Goal: Information Seeking & Learning: Compare options

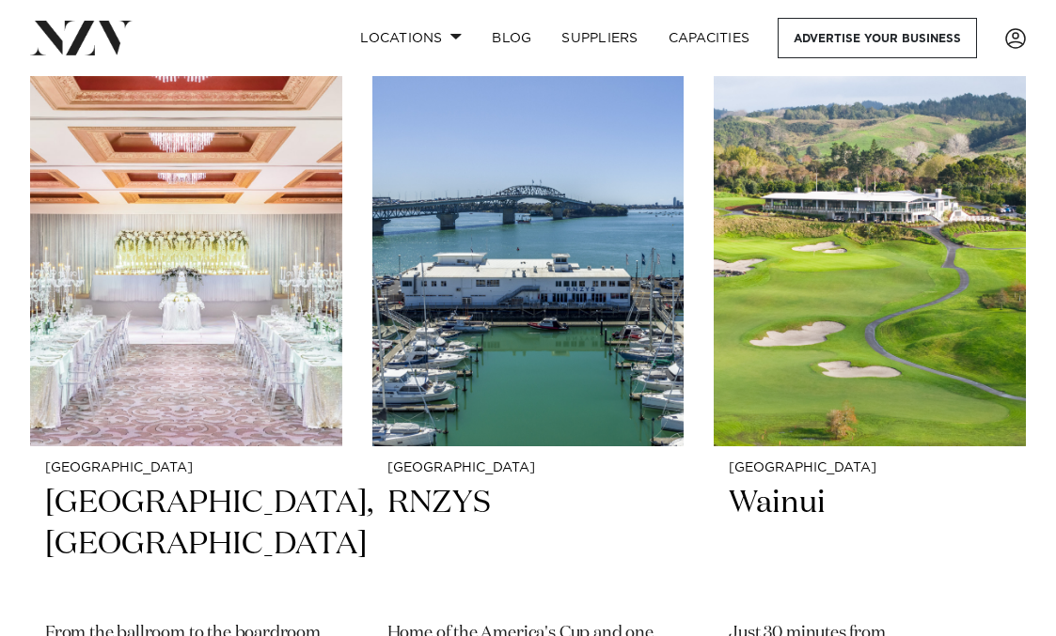
scroll to position [1351, 0]
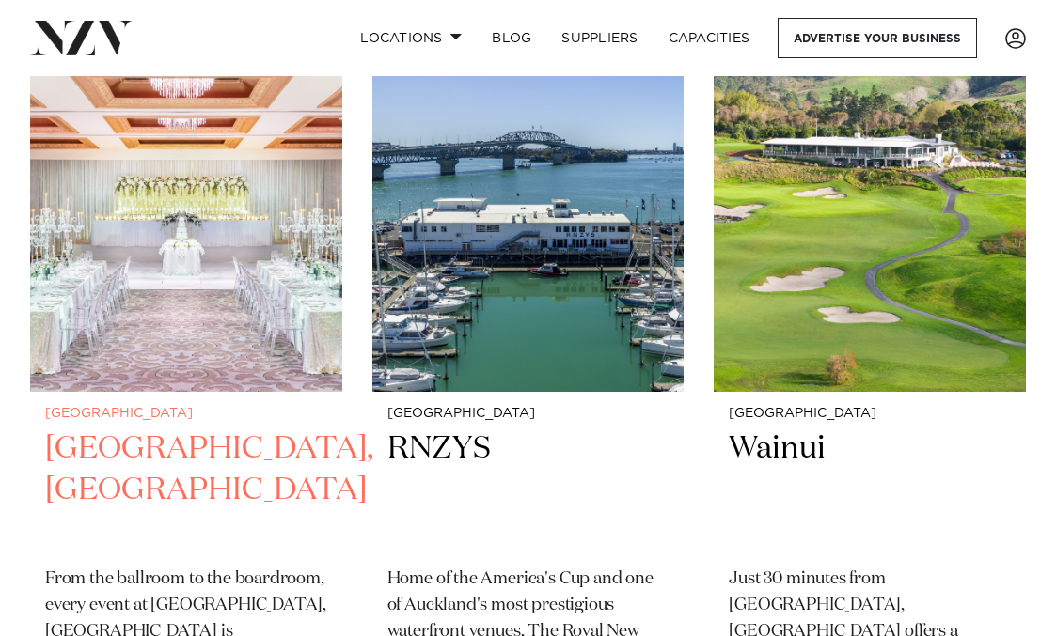
click at [207, 451] on h2 "[GEOGRAPHIC_DATA], [GEOGRAPHIC_DATA]" at bounding box center [186, 490] width 282 height 123
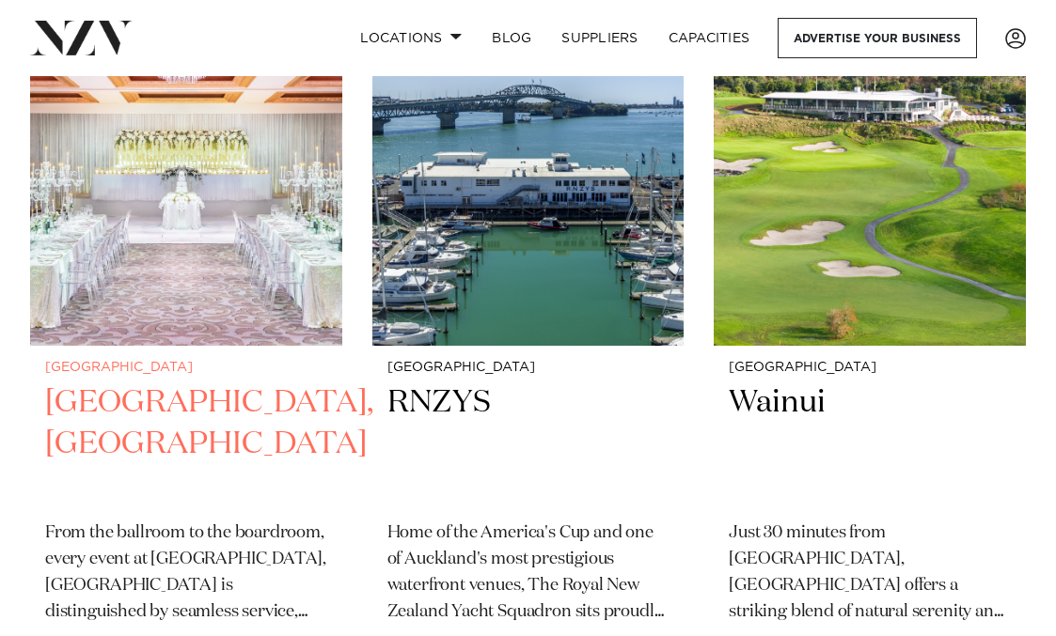
scroll to position [1366, 0]
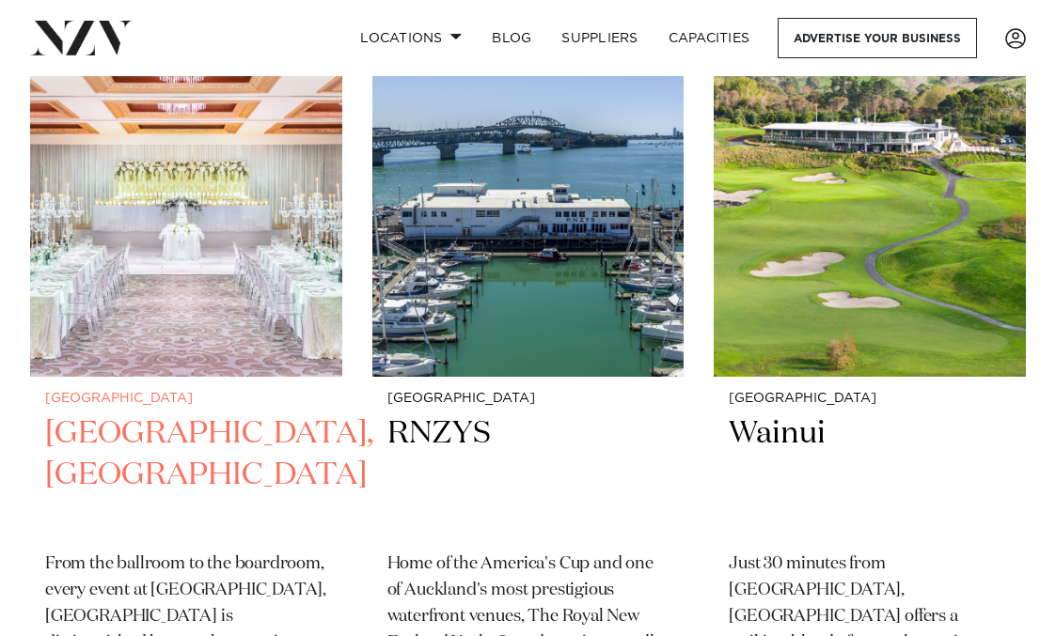
click at [200, 433] on h2 "Cordis, Auckland" at bounding box center [186, 475] width 282 height 123
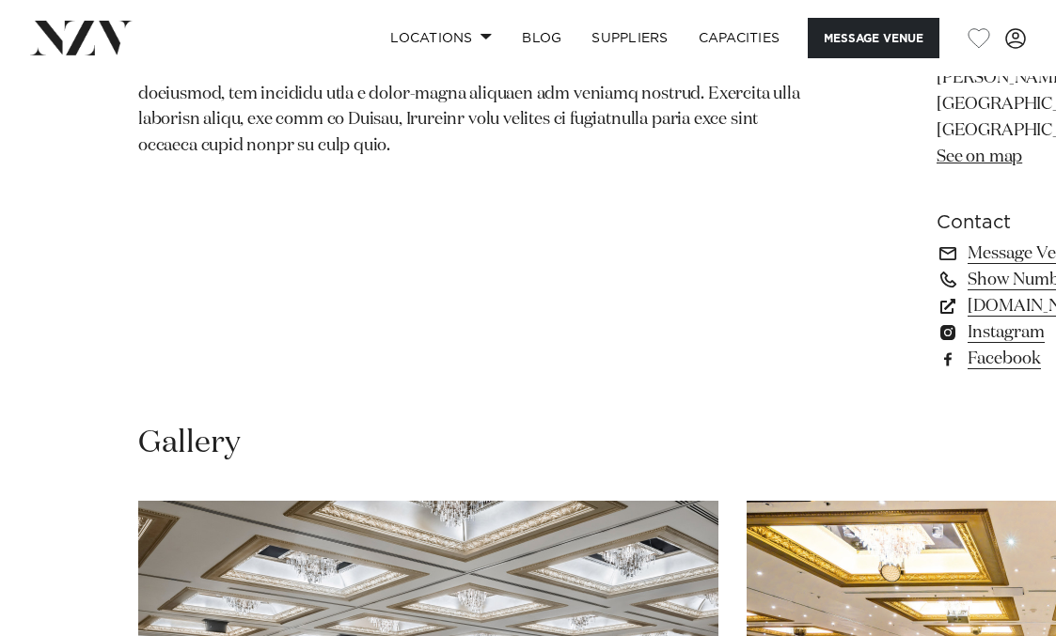
scroll to position [1304, 0]
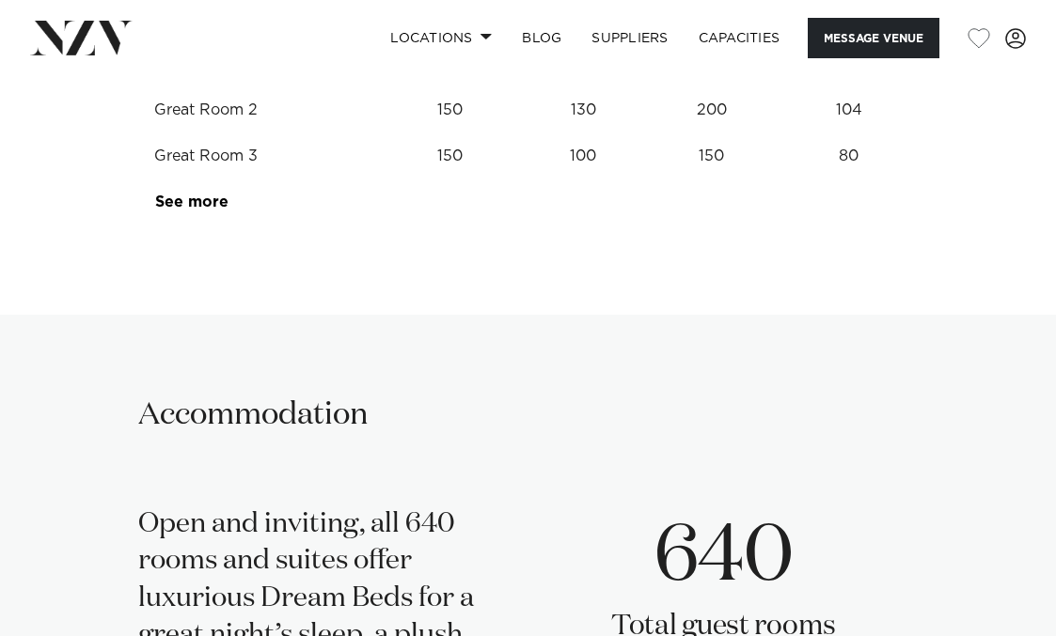
scroll to position [2602, 0]
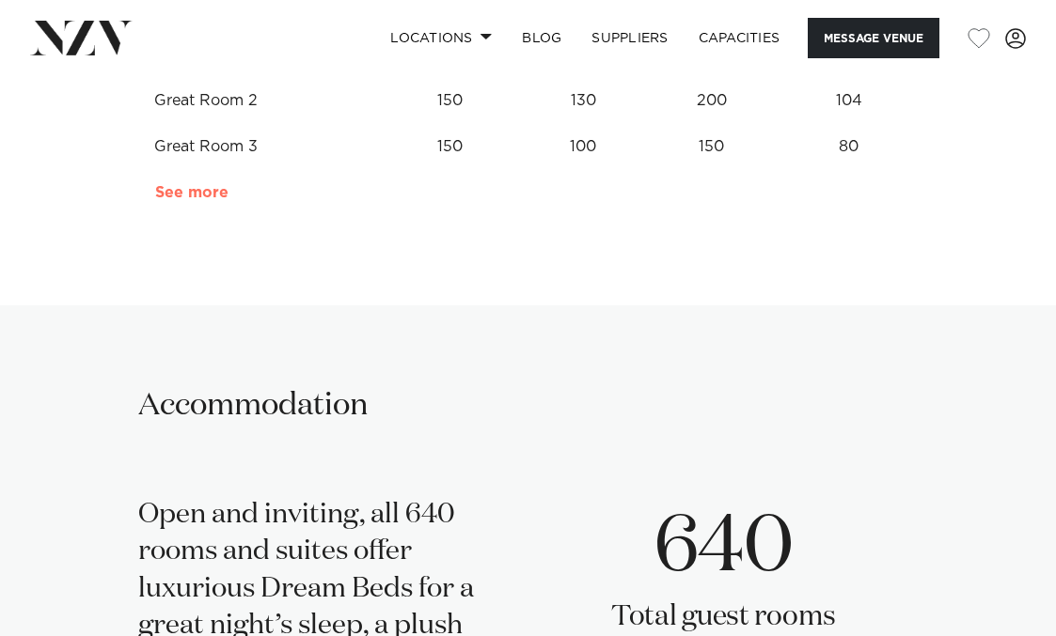
click at [196, 200] on link "See more" at bounding box center [228, 192] width 147 height 15
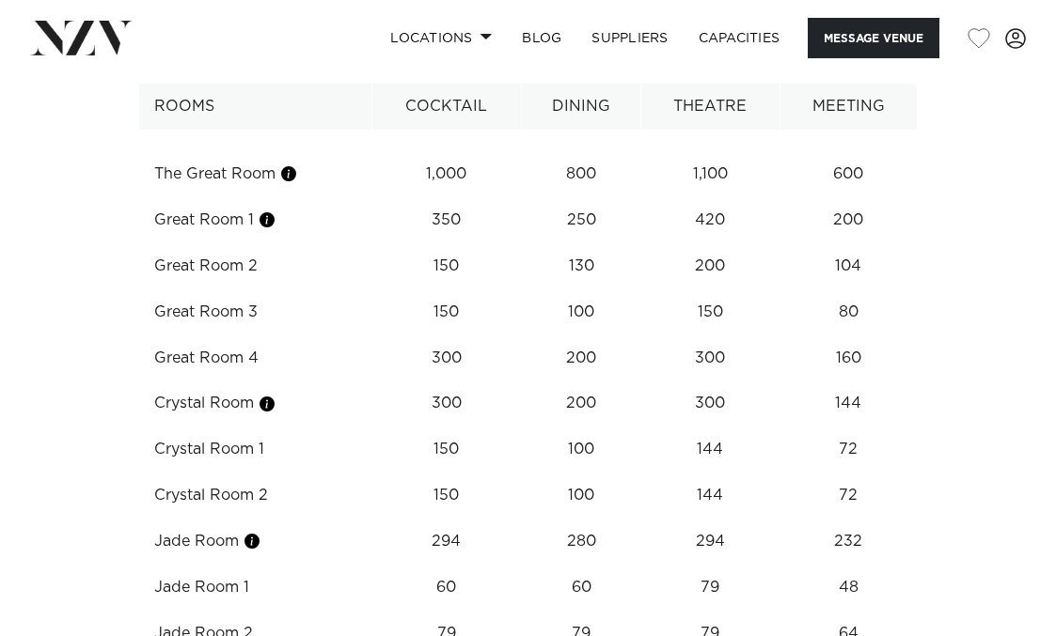
scroll to position [2470, 0]
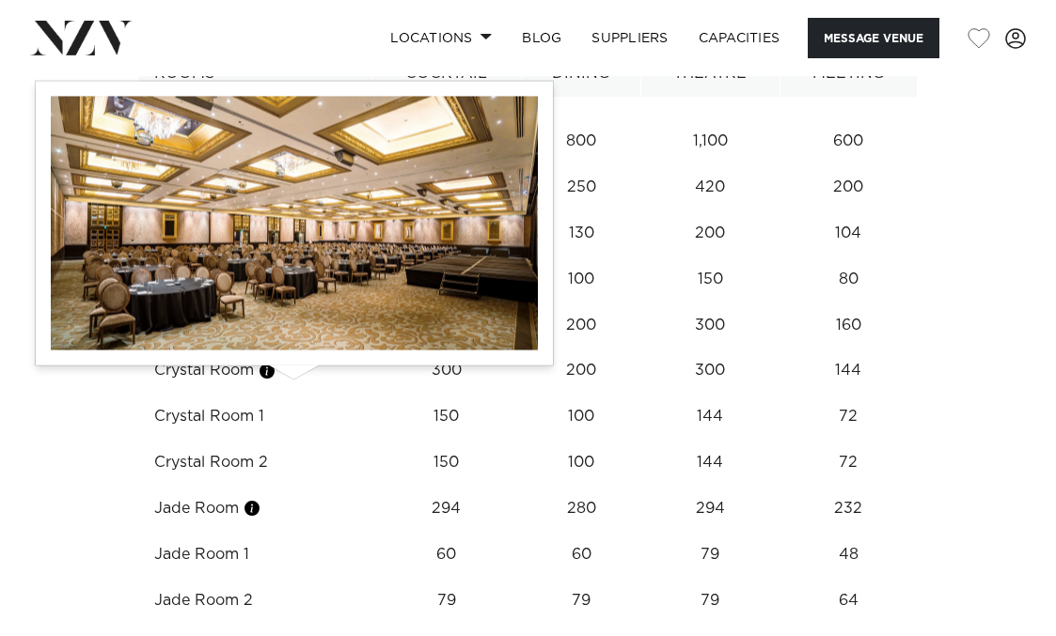
click at [298, 150] on button "button" at bounding box center [288, 141] width 19 height 19
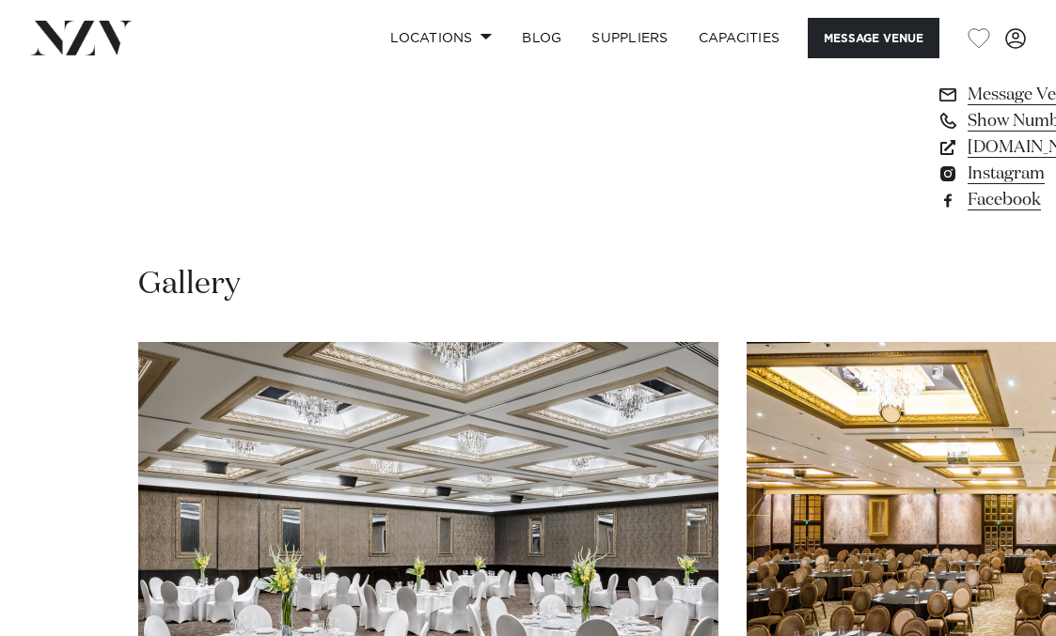
scroll to position [1081, 0]
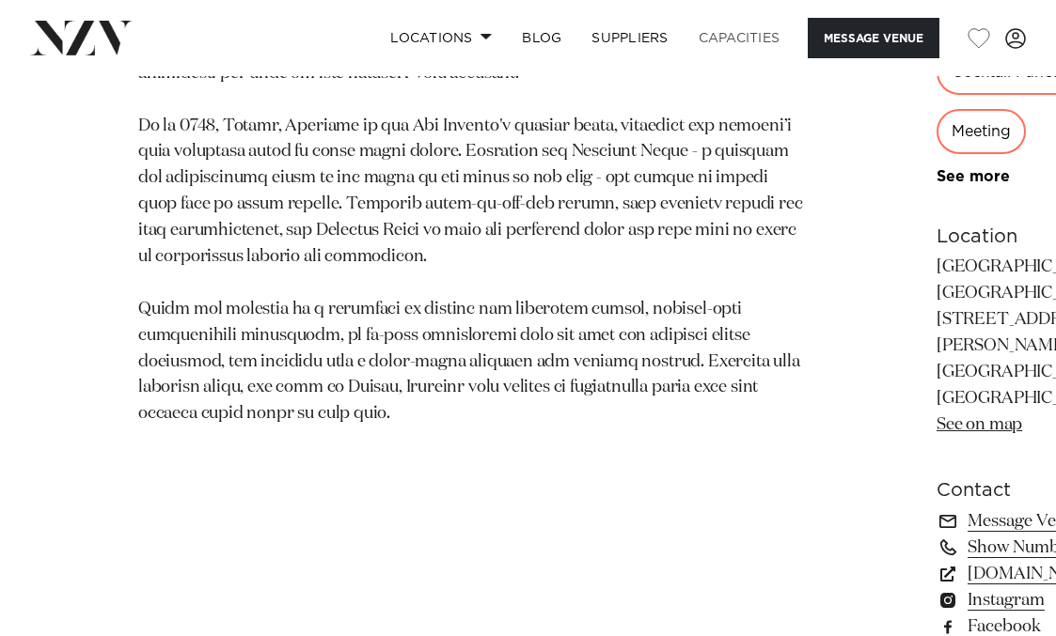
click at [742, 39] on link "Capacities" at bounding box center [739, 38] width 112 height 40
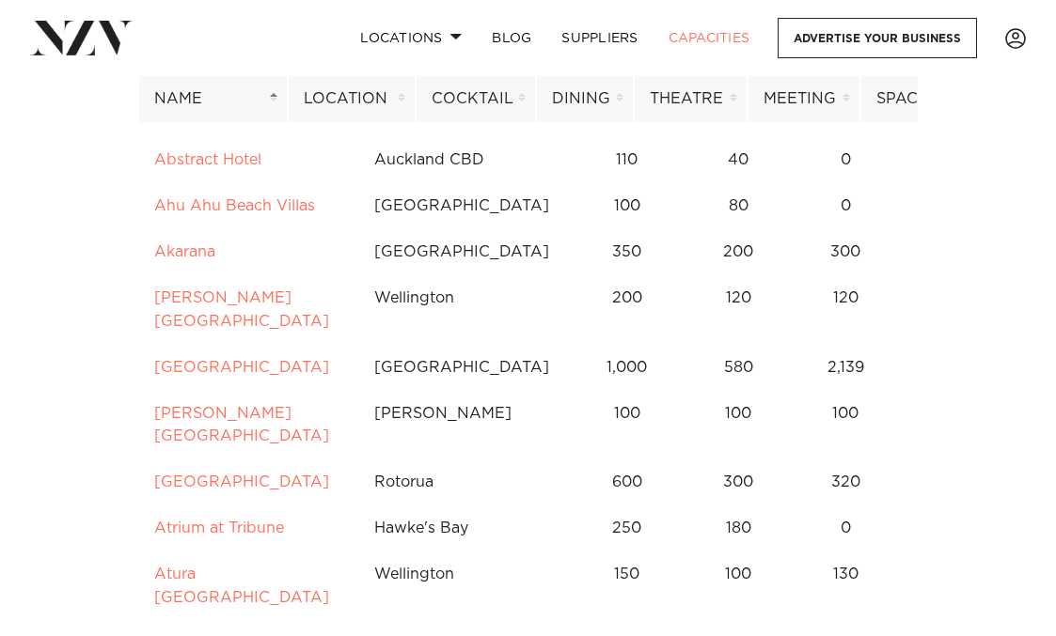
scroll to position [362, 0]
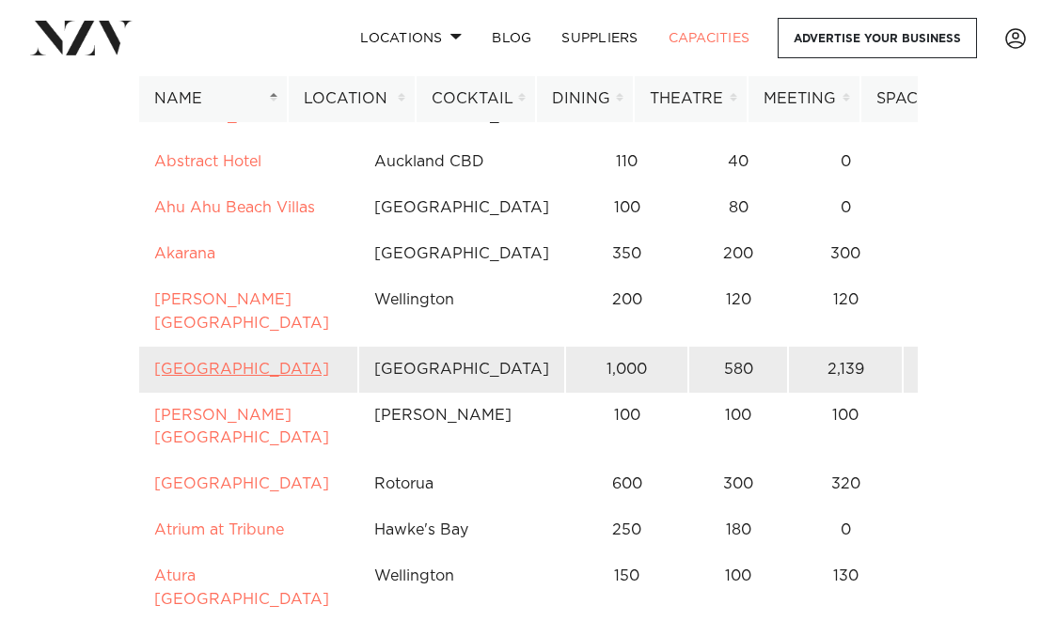
click at [223, 377] on link "[GEOGRAPHIC_DATA]" at bounding box center [241, 369] width 175 height 15
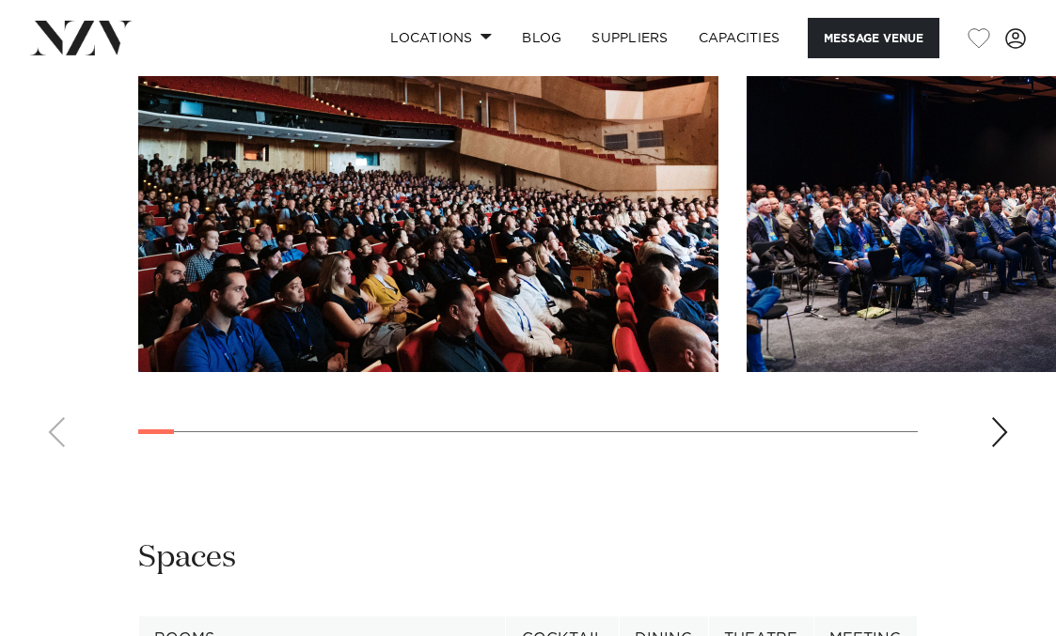
scroll to position [1945, 0]
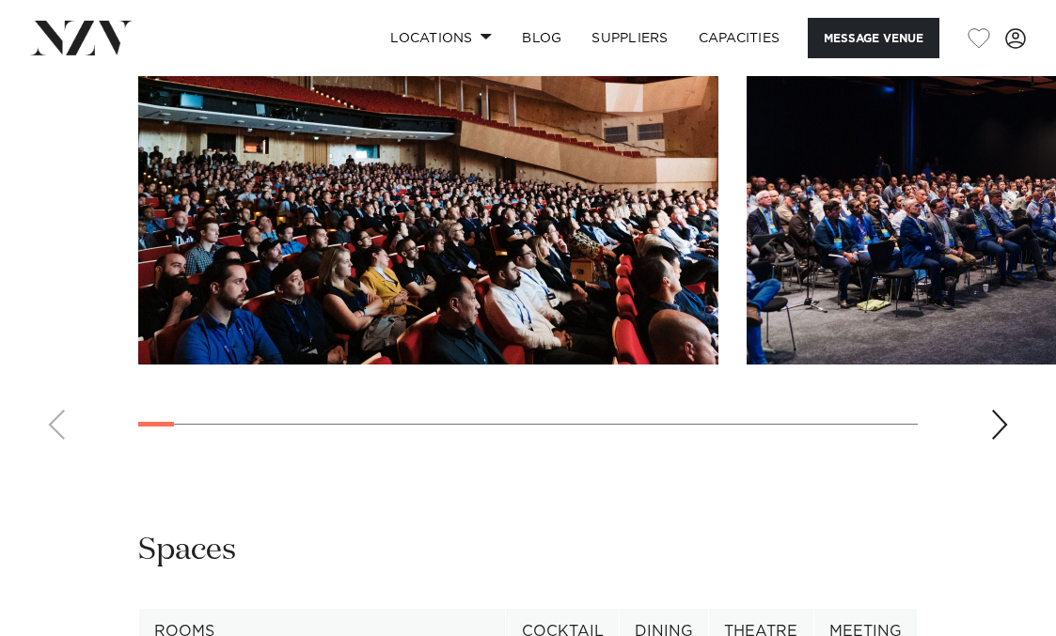
click at [992, 440] on div "Next slide" at bounding box center [999, 425] width 19 height 30
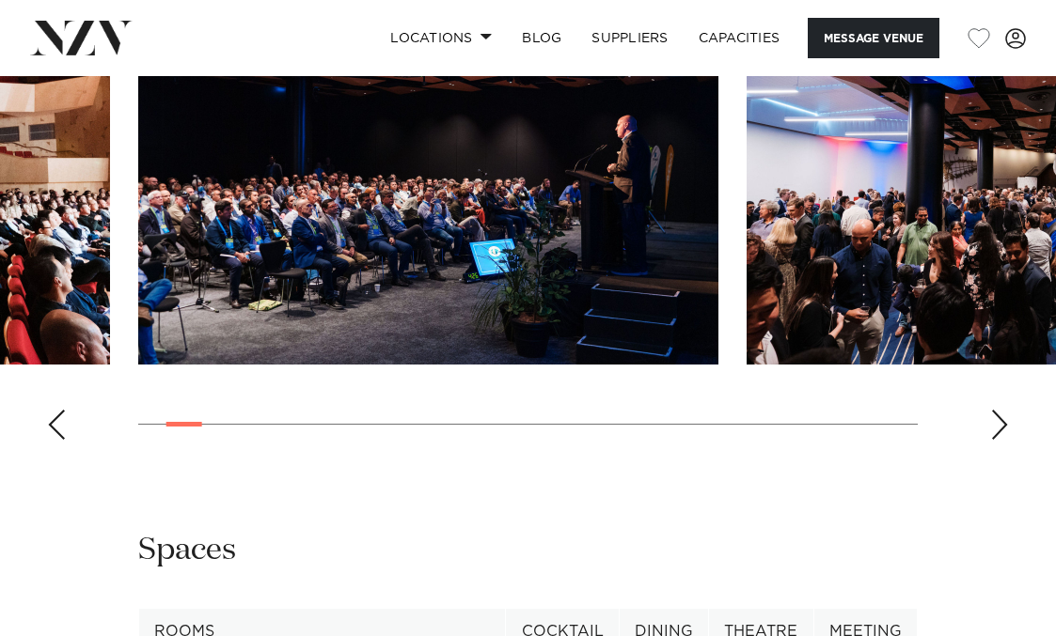
click at [992, 440] on div "Next slide" at bounding box center [999, 425] width 19 height 30
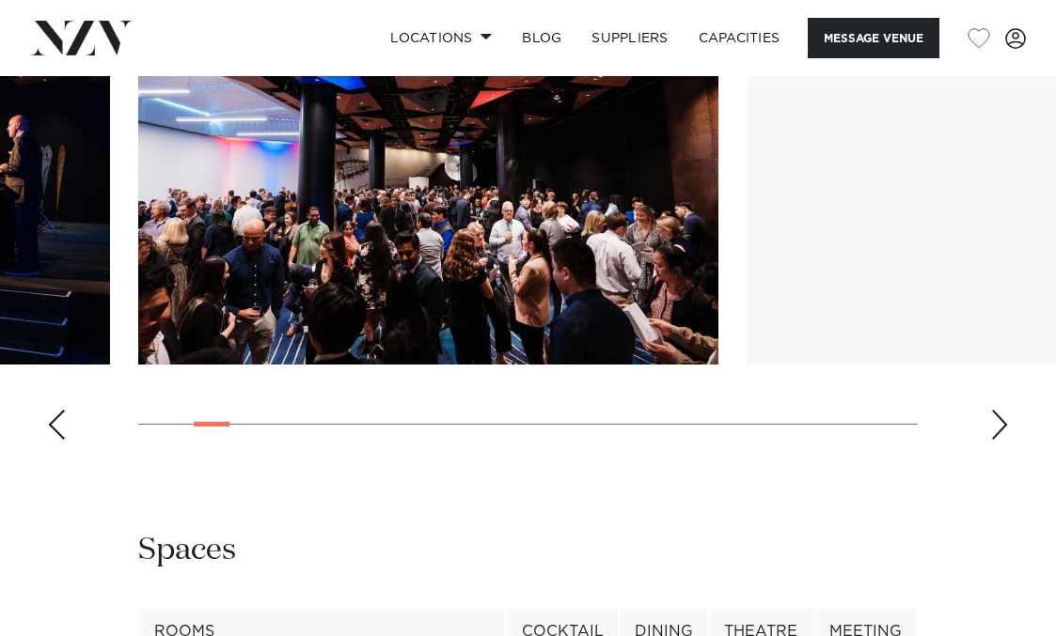
click at [992, 440] on div "Next slide" at bounding box center [999, 425] width 19 height 30
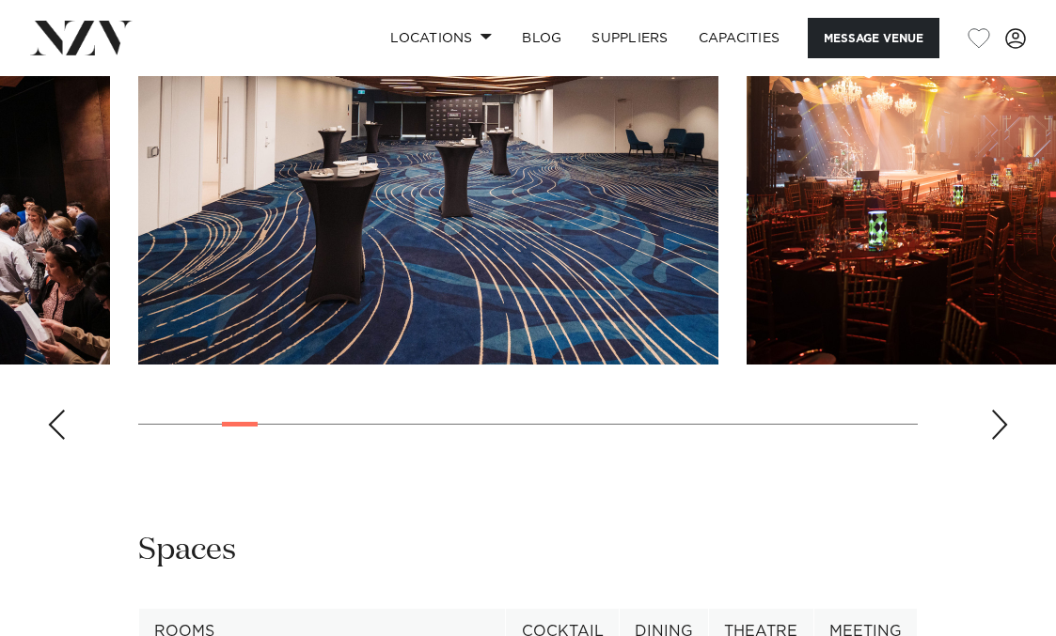
click at [992, 440] on div "Next slide" at bounding box center [999, 425] width 19 height 30
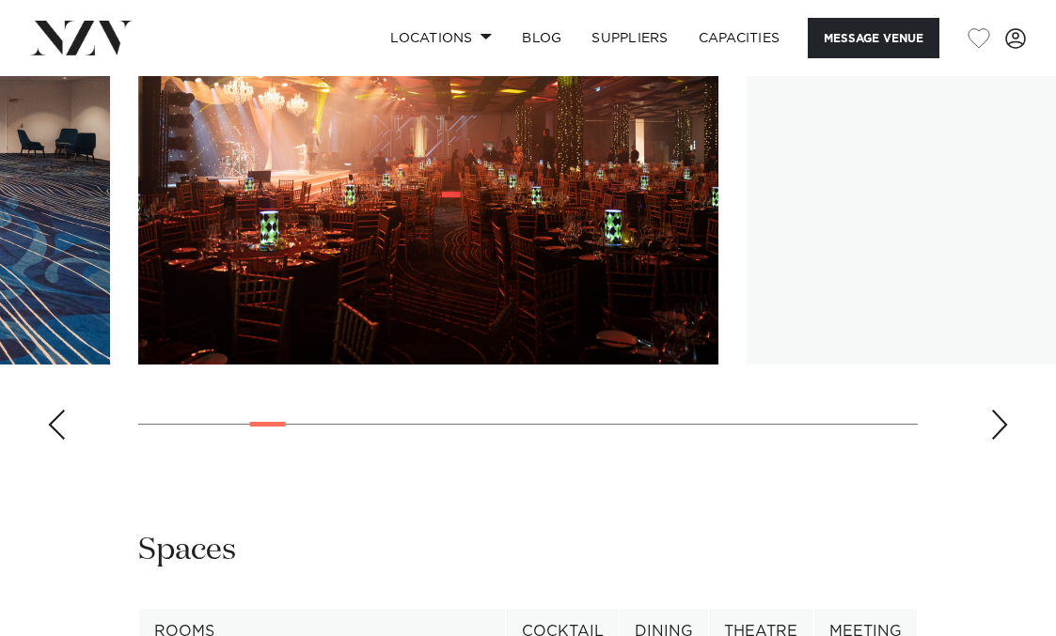
click at [992, 440] on div "Next slide" at bounding box center [999, 425] width 19 height 30
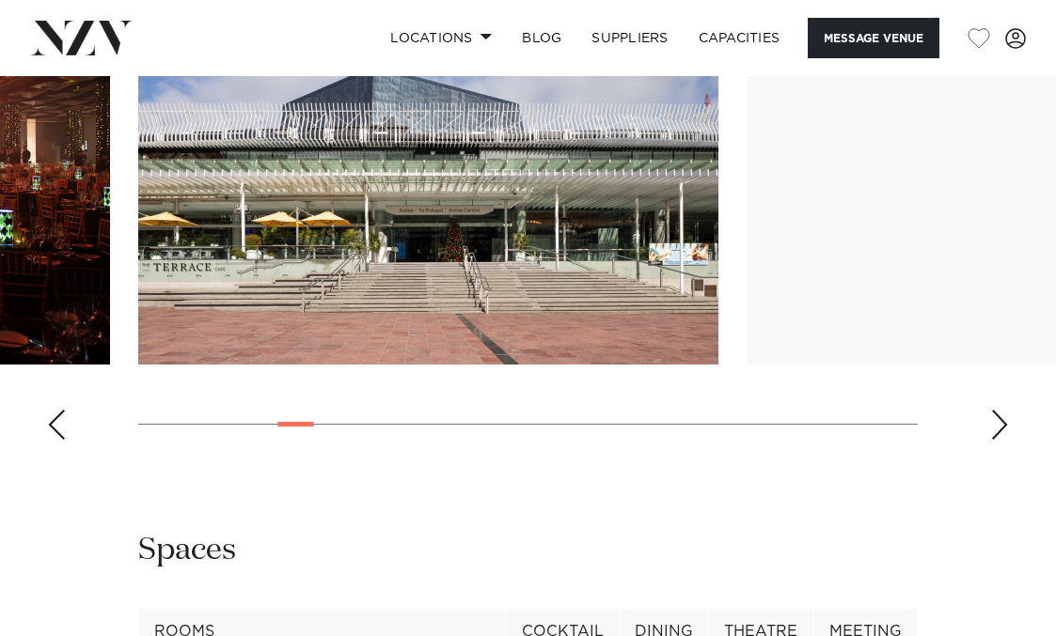
click at [992, 440] on div "Next slide" at bounding box center [999, 425] width 19 height 30
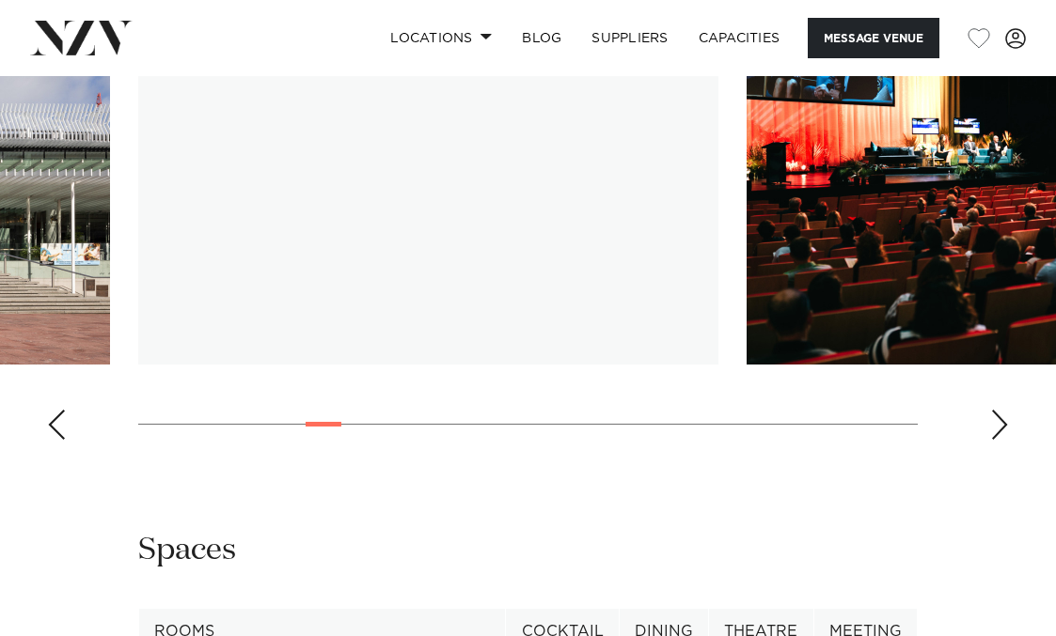
click at [992, 440] on div "Next slide" at bounding box center [999, 425] width 19 height 30
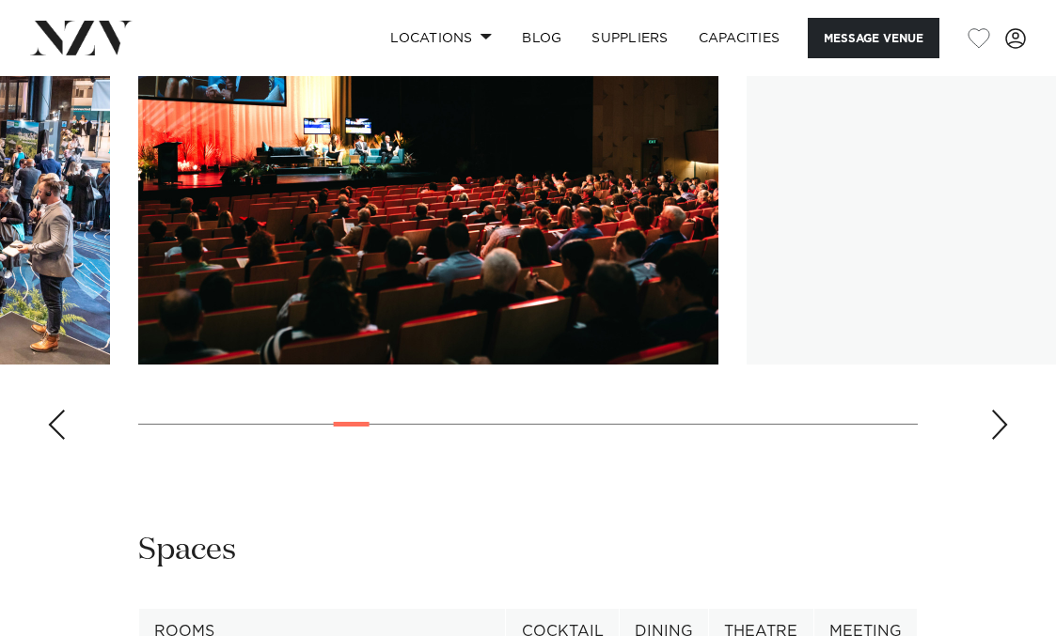
click at [992, 440] on div "Next slide" at bounding box center [999, 425] width 19 height 30
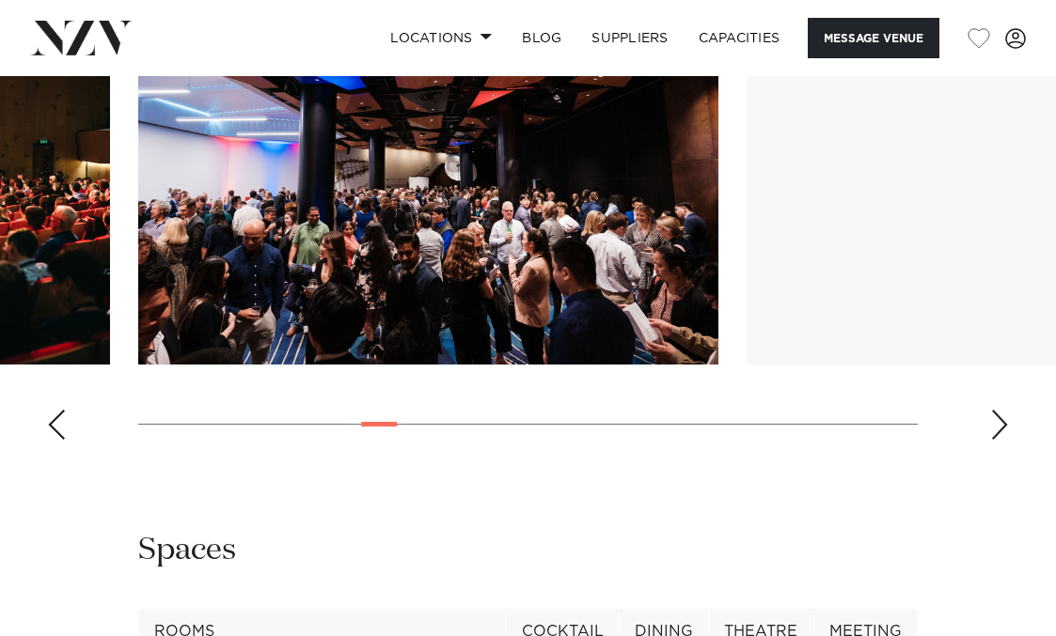
click at [992, 440] on div "Next slide" at bounding box center [999, 425] width 19 height 30
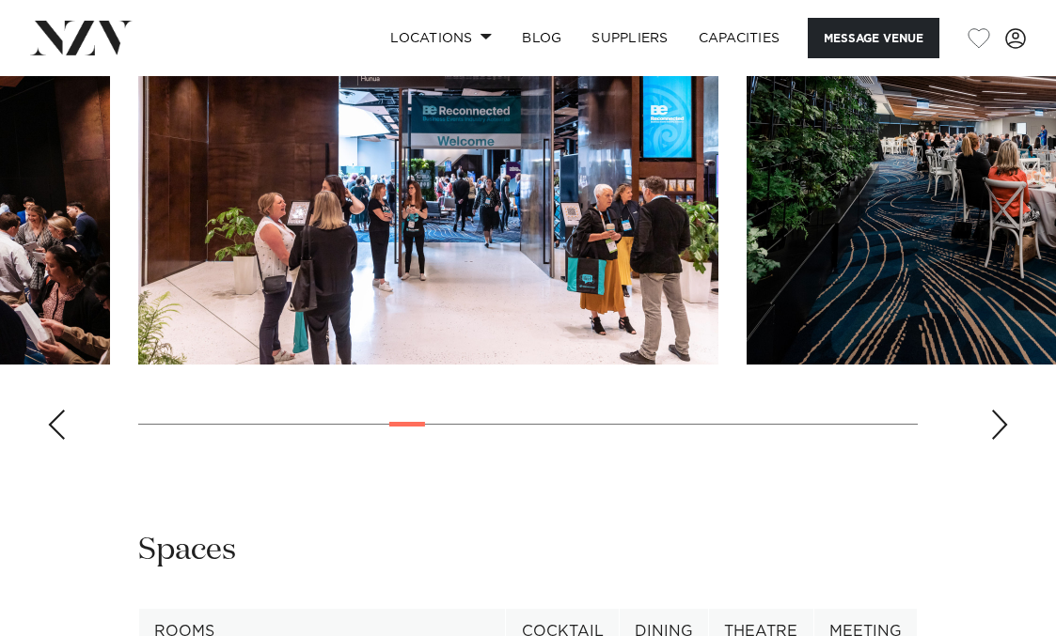
click at [992, 440] on div "Next slide" at bounding box center [999, 425] width 19 height 30
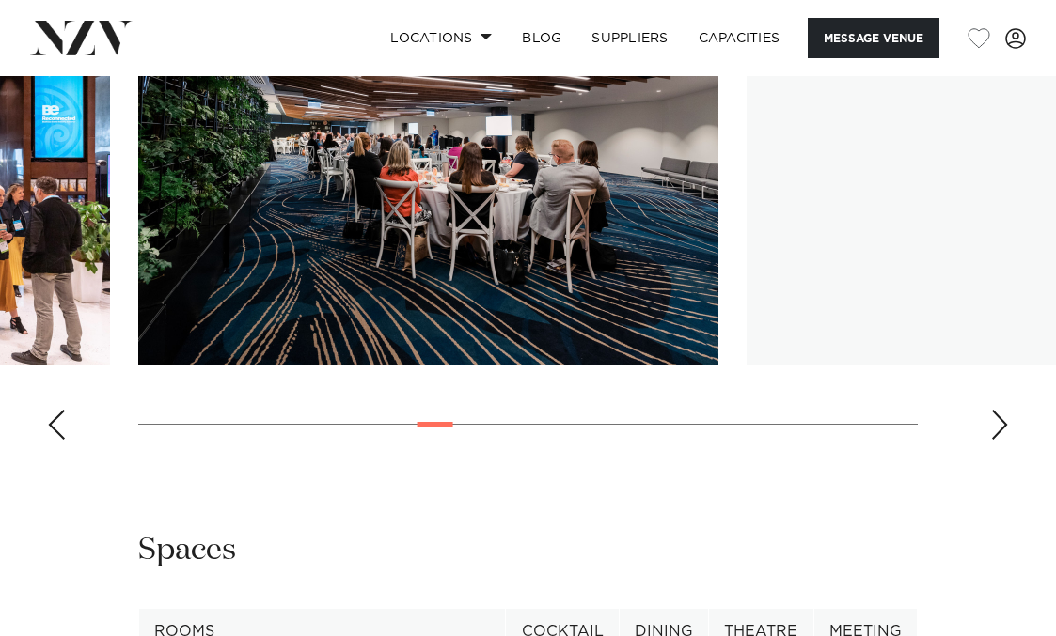
click at [992, 440] on div "Next slide" at bounding box center [999, 425] width 19 height 30
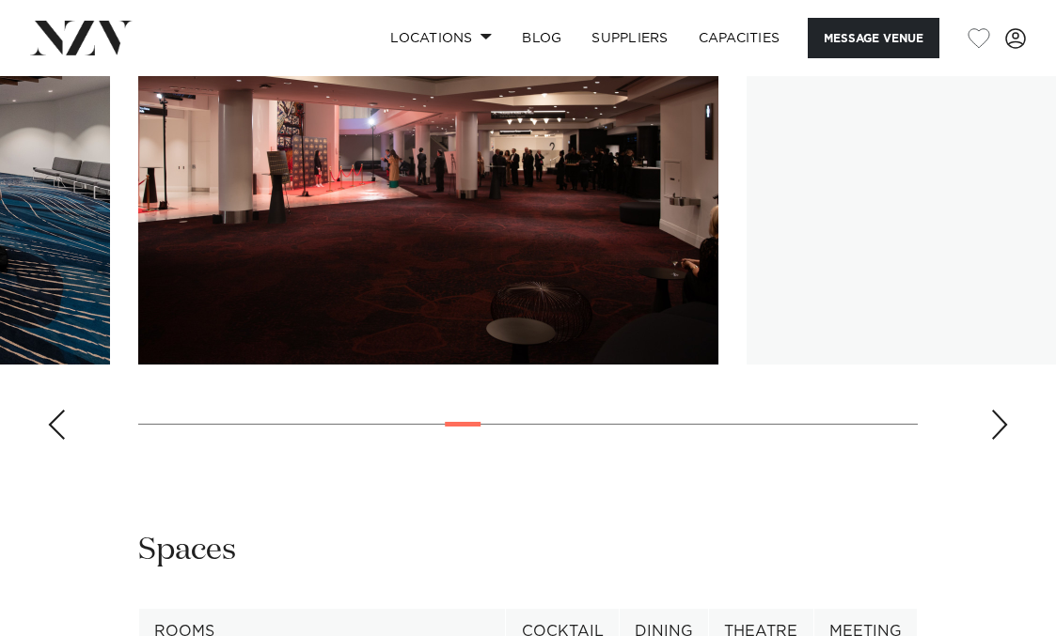
click at [992, 440] on div "Next slide" at bounding box center [999, 425] width 19 height 30
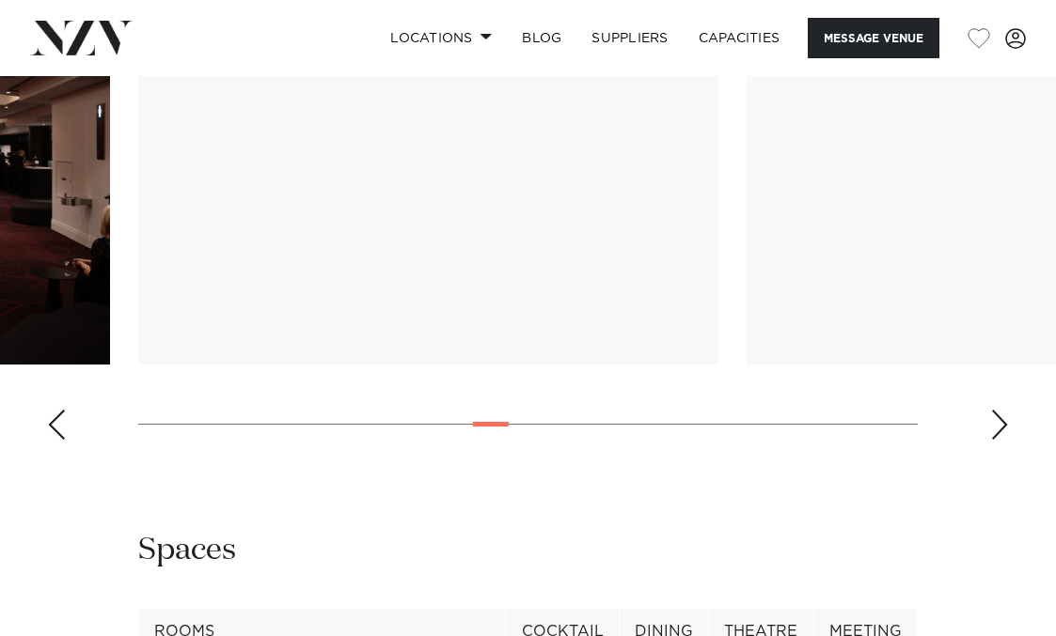
click at [992, 440] on div "Next slide" at bounding box center [999, 425] width 19 height 30
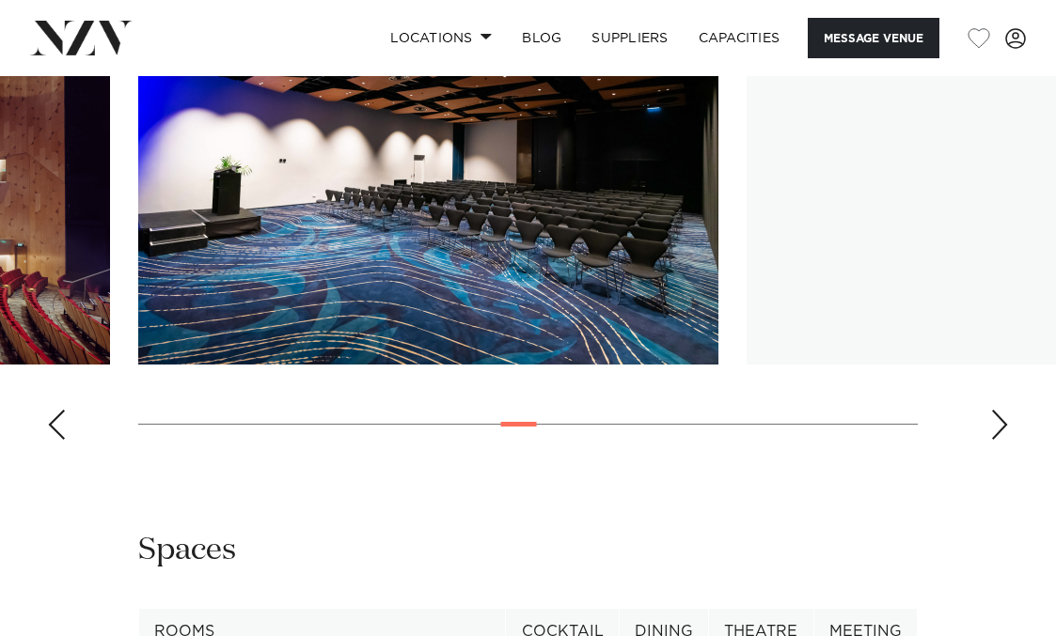
click at [992, 440] on div "Next slide" at bounding box center [999, 425] width 19 height 30
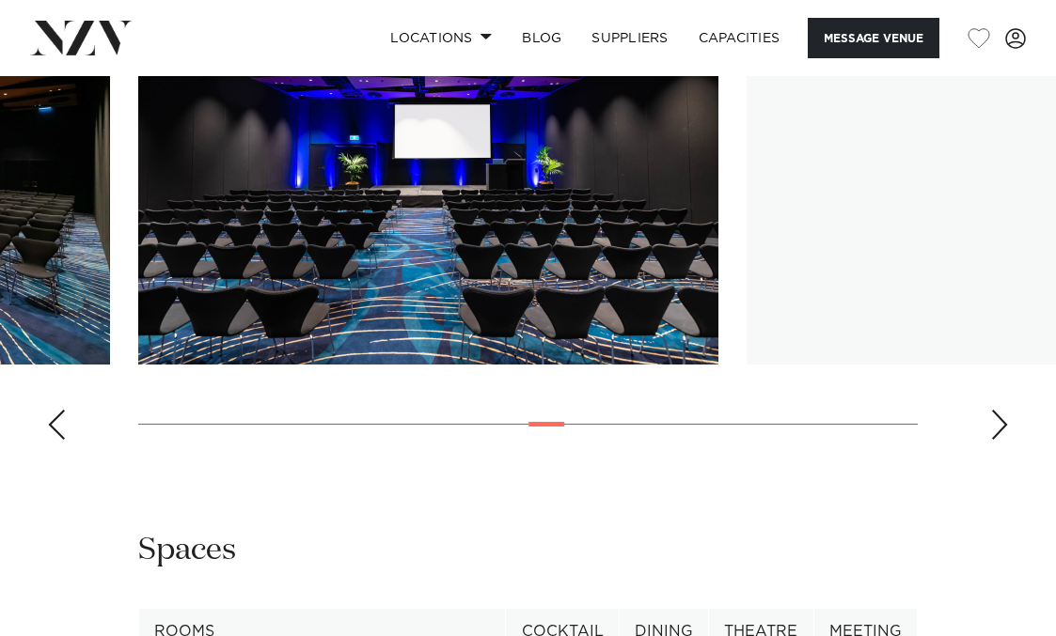
click at [992, 440] on div "Next slide" at bounding box center [999, 425] width 19 height 30
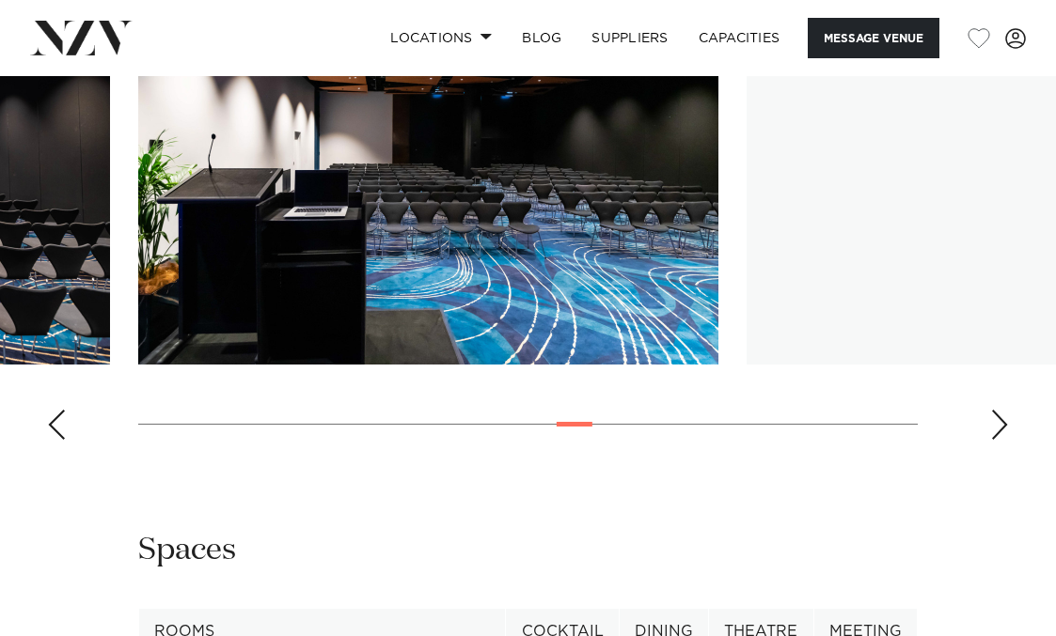
click at [992, 440] on div "Next slide" at bounding box center [999, 425] width 19 height 30
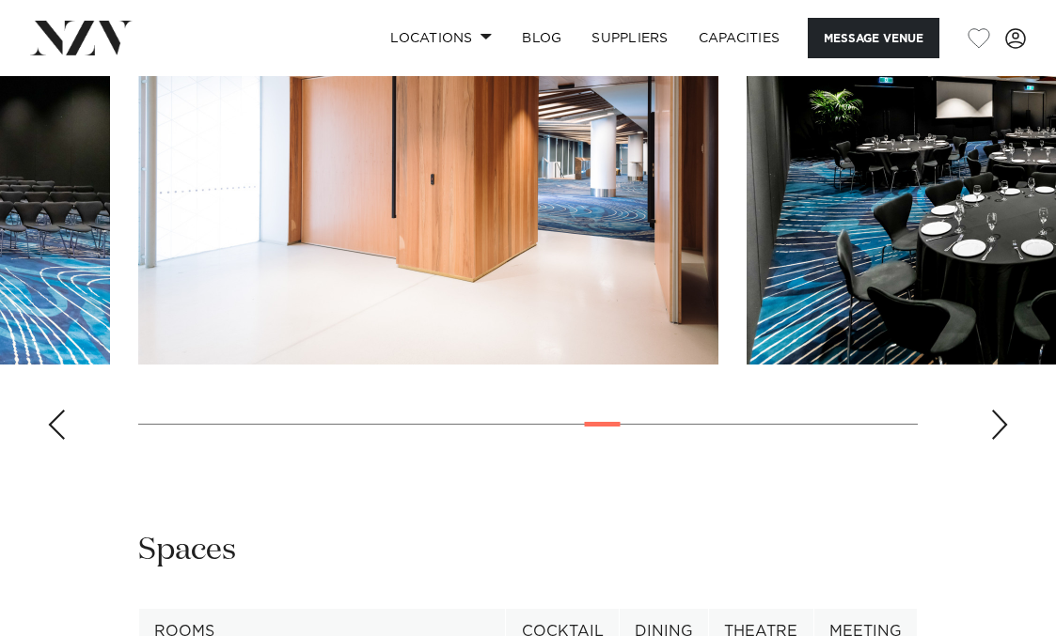
click at [991, 440] on div "Next slide" at bounding box center [999, 425] width 19 height 30
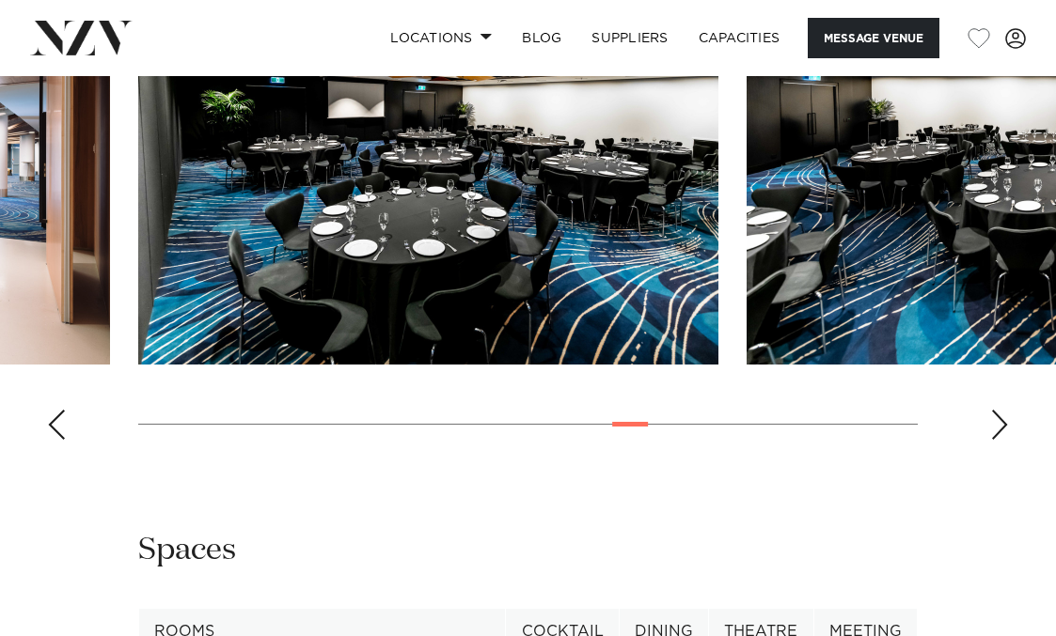
click at [991, 440] on div "Next slide" at bounding box center [999, 425] width 19 height 30
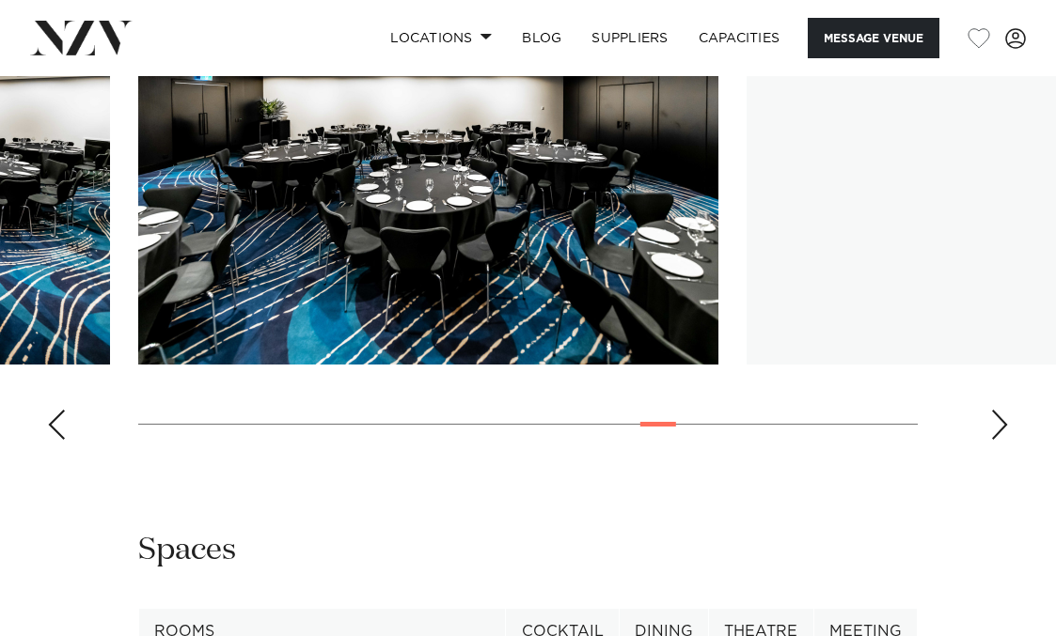
click at [991, 440] on div "Next slide" at bounding box center [999, 425] width 19 height 30
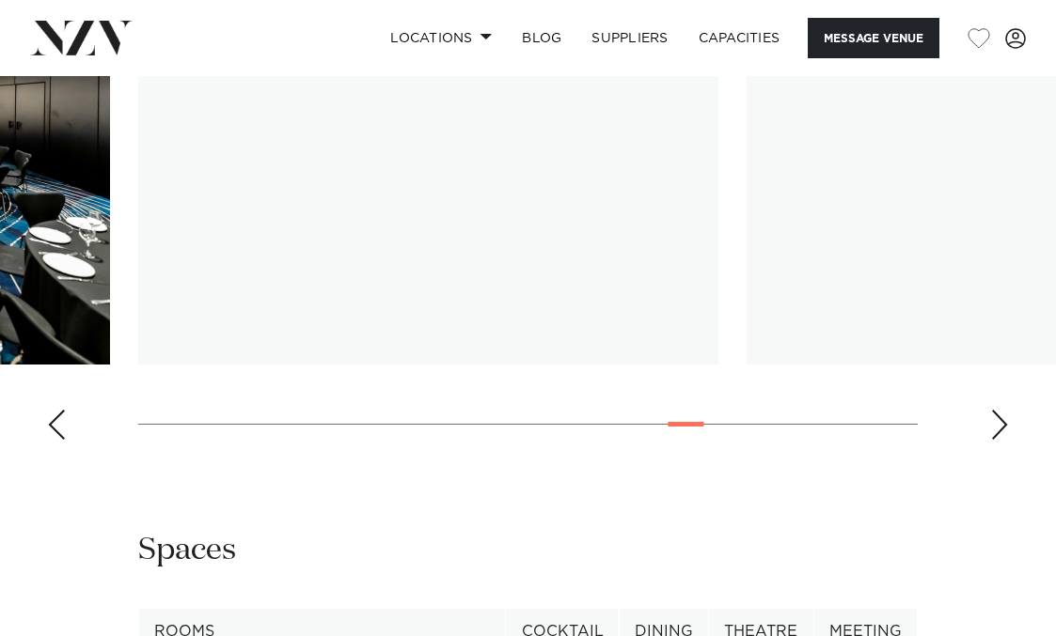
click at [991, 440] on div "Next slide" at bounding box center [999, 425] width 19 height 30
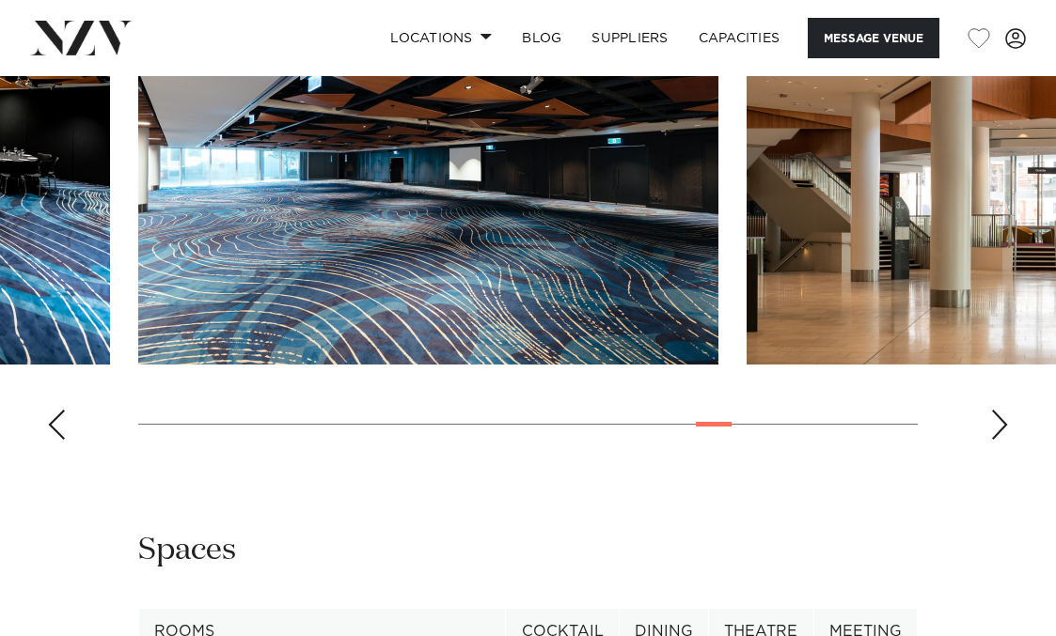
click at [991, 440] on div "Next slide" at bounding box center [999, 425] width 19 height 30
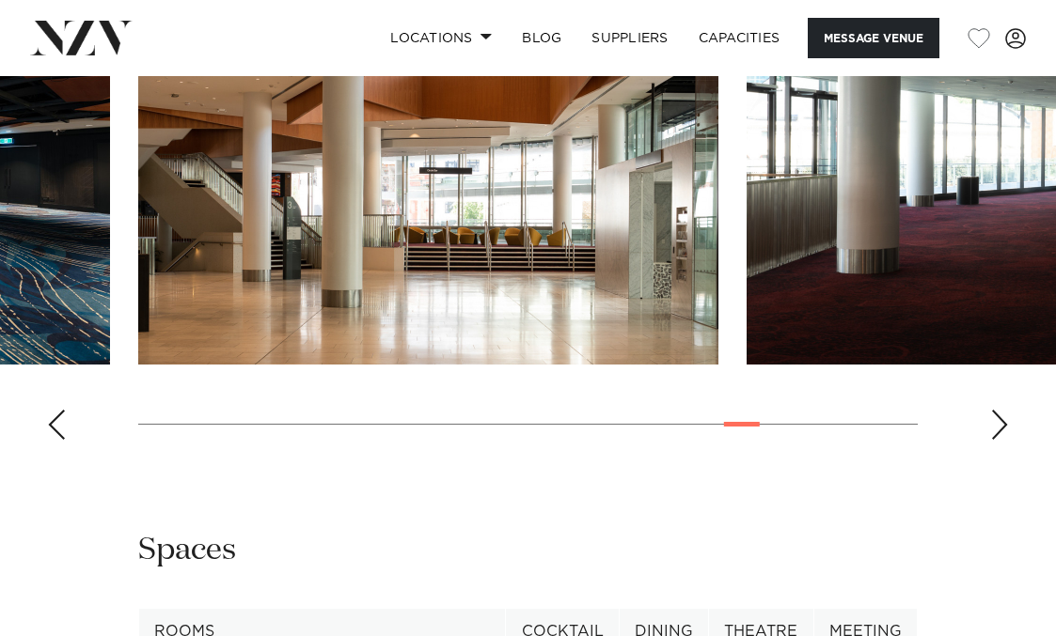
click at [991, 440] on div "Next slide" at bounding box center [999, 425] width 19 height 30
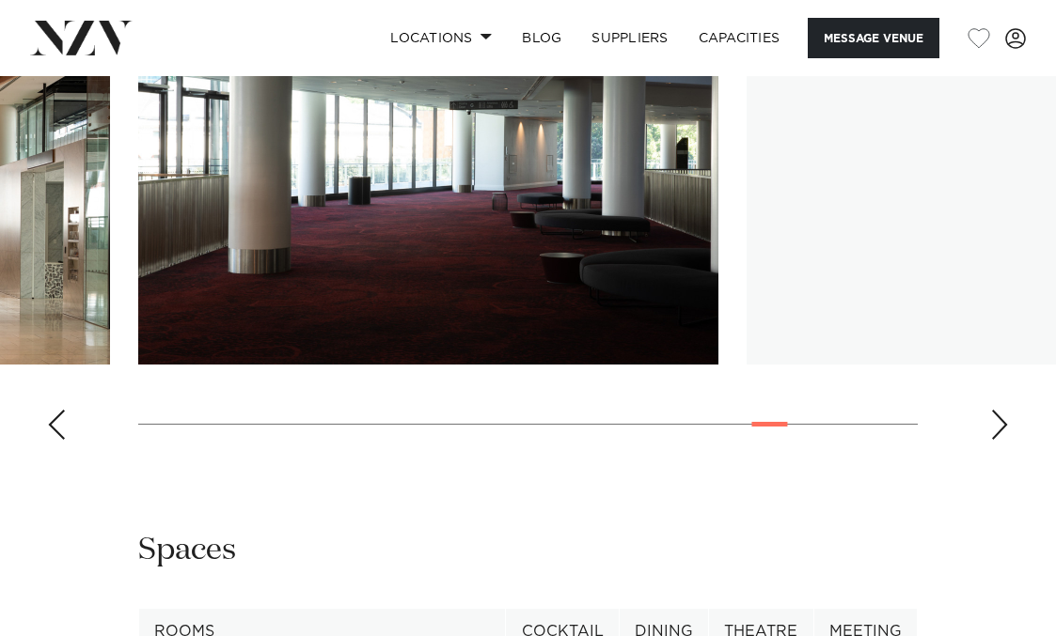
click at [991, 440] on div "Next slide" at bounding box center [999, 425] width 19 height 30
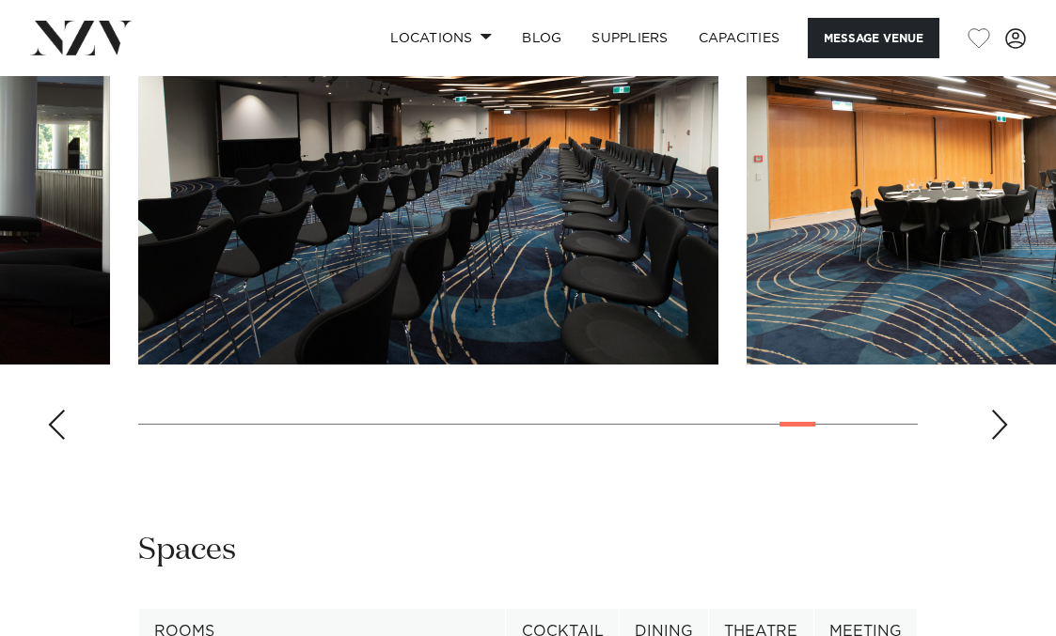
click at [991, 440] on div "Next slide" at bounding box center [999, 425] width 19 height 30
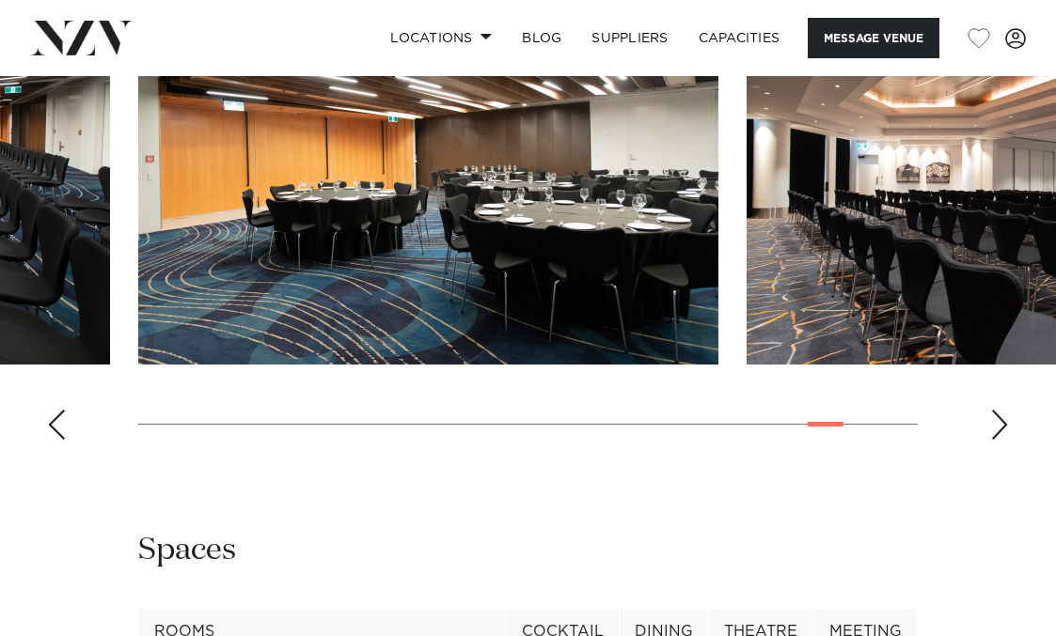
click at [991, 440] on div "Next slide" at bounding box center [999, 425] width 19 height 30
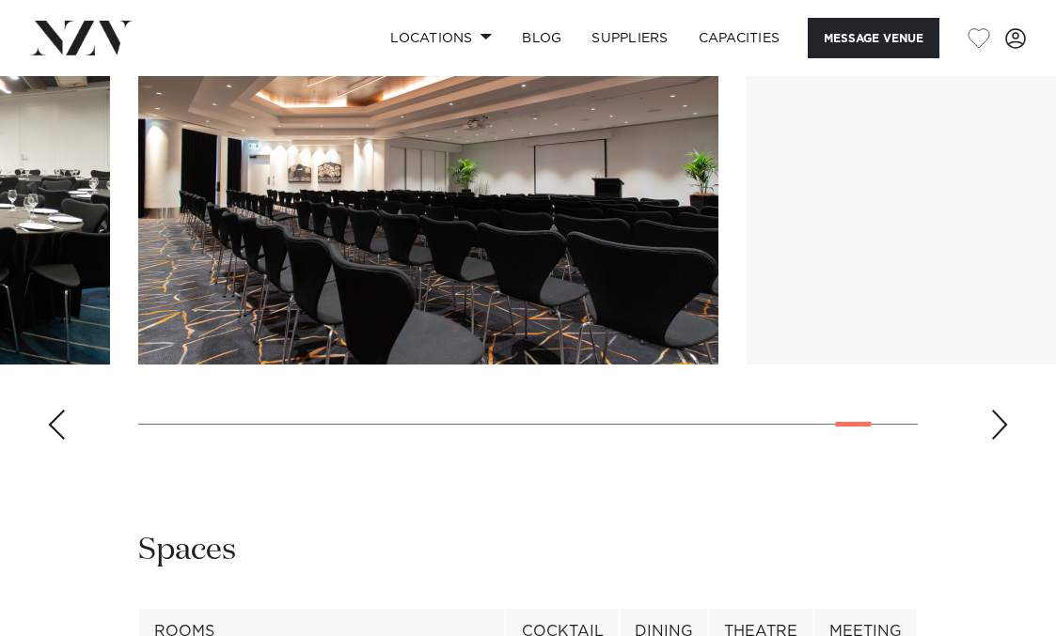
click at [991, 440] on div "Next slide" at bounding box center [999, 425] width 19 height 30
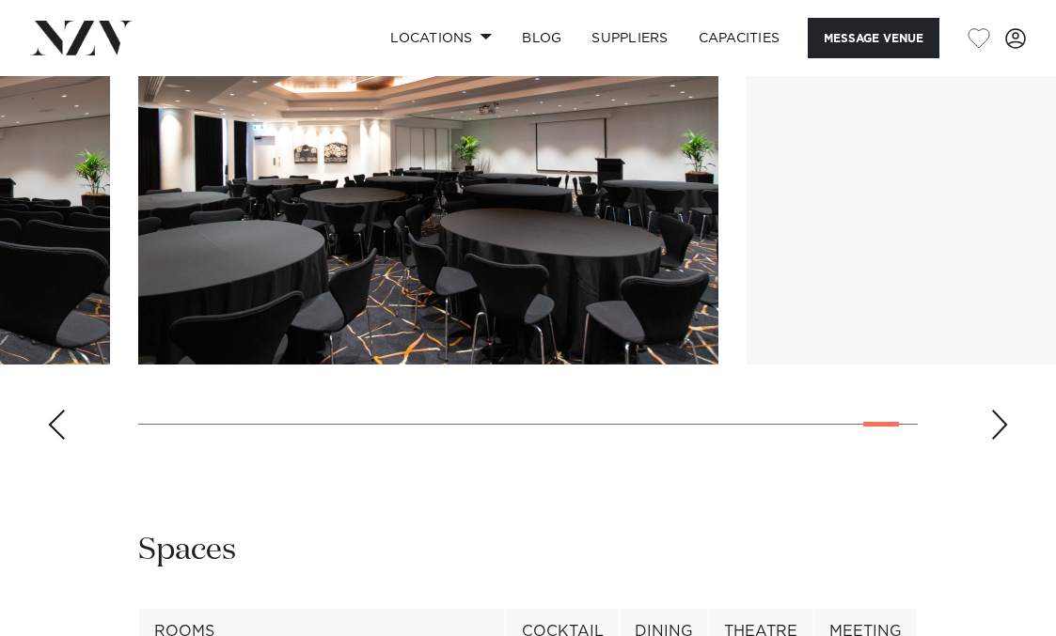
click at [991, 440] on div "Next slide" at bounding box center [999, 425] width 19 height 30
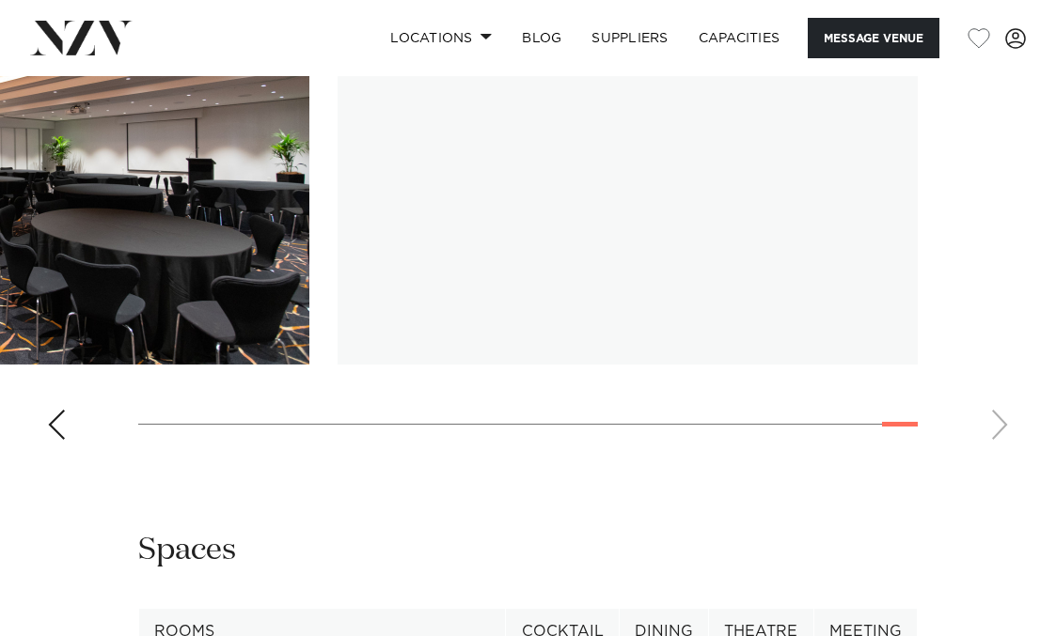
click at [991, 455] on swiper-container at bounding box center [528, 197] width 1056 height 516
